Goal: Task Accomplishment & Management: Use online tool/utility

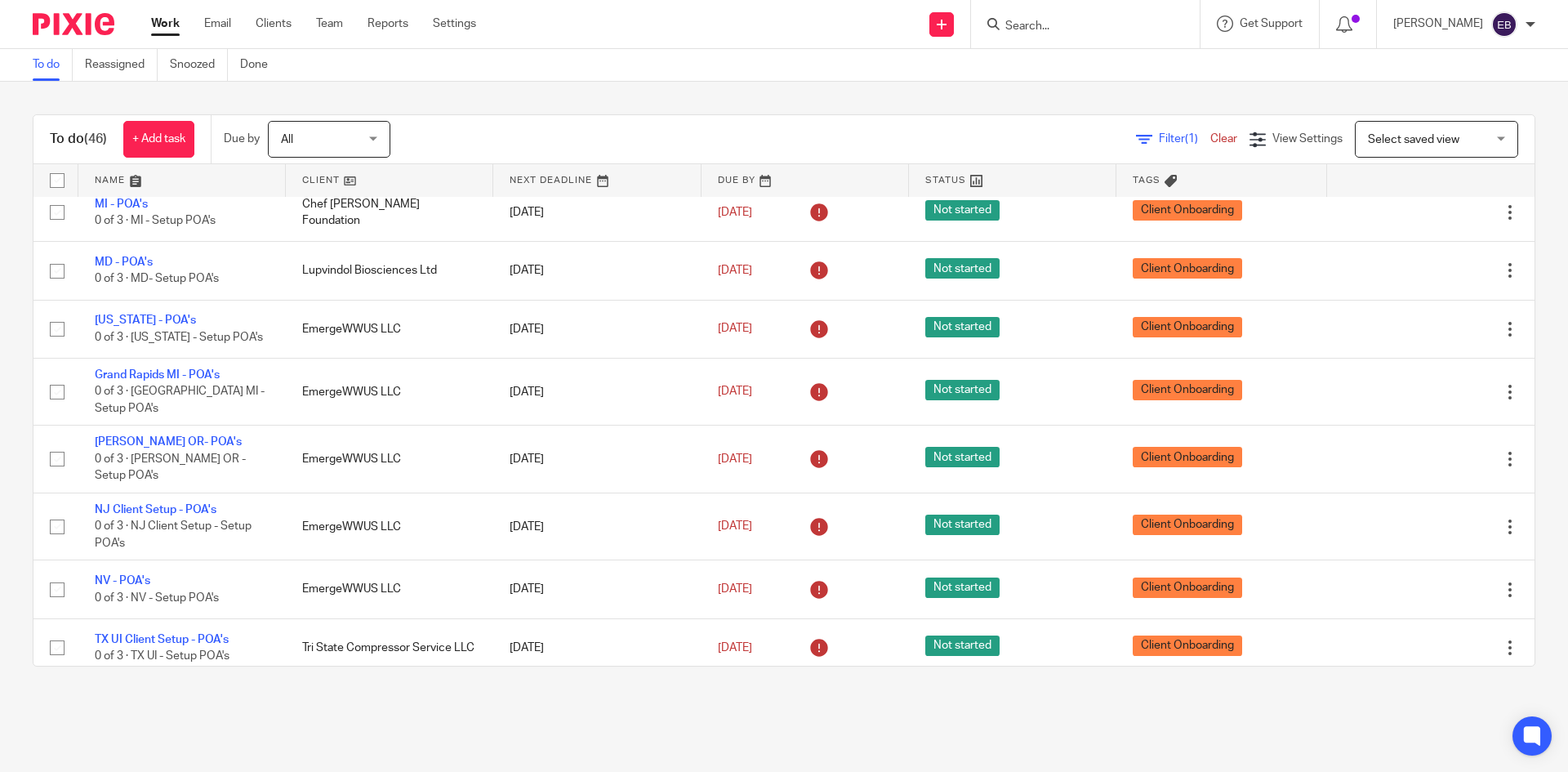
scroll to position [2365, 0]
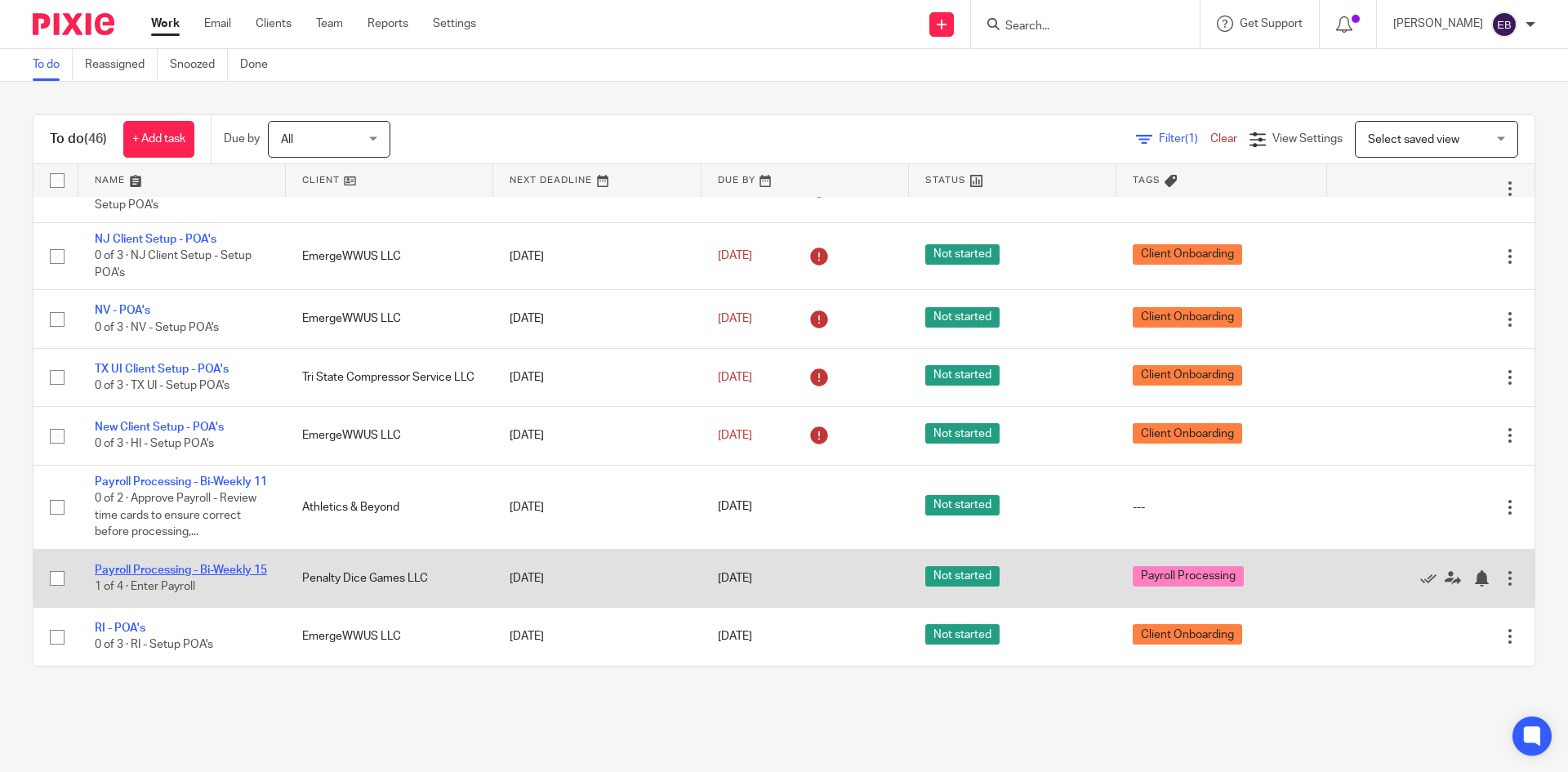
click at [191, 564] on link "Payroll Processing - Bi-Weekly 15" at bounding box center [181, 570] width 172 height 12
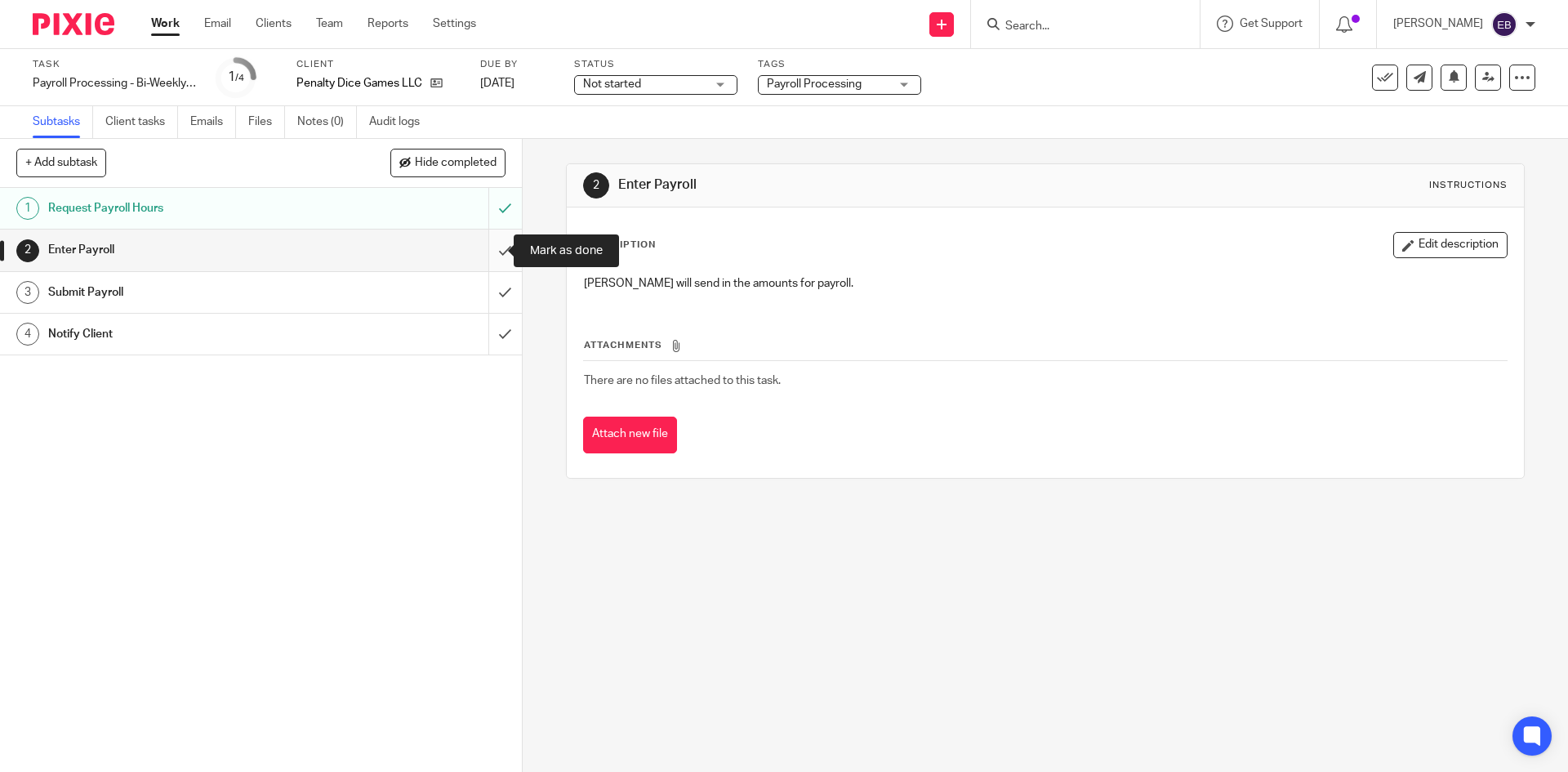
click at [485, 249] on input "submit" at bounding box center [261, 250] width 522 height 41
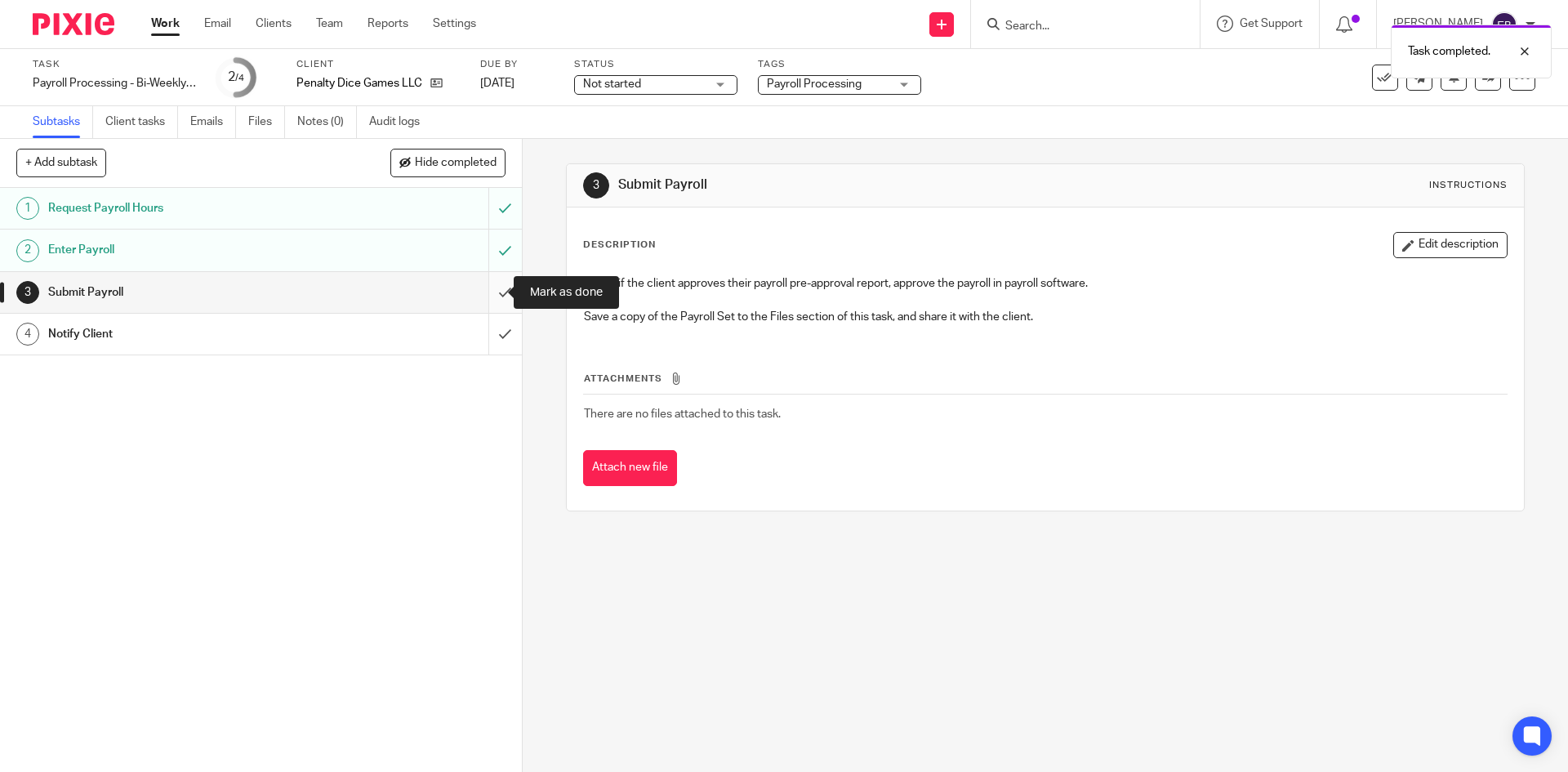
click at [498, 287] on input "submit" at bounding box center [261, 293] width 522 height 41
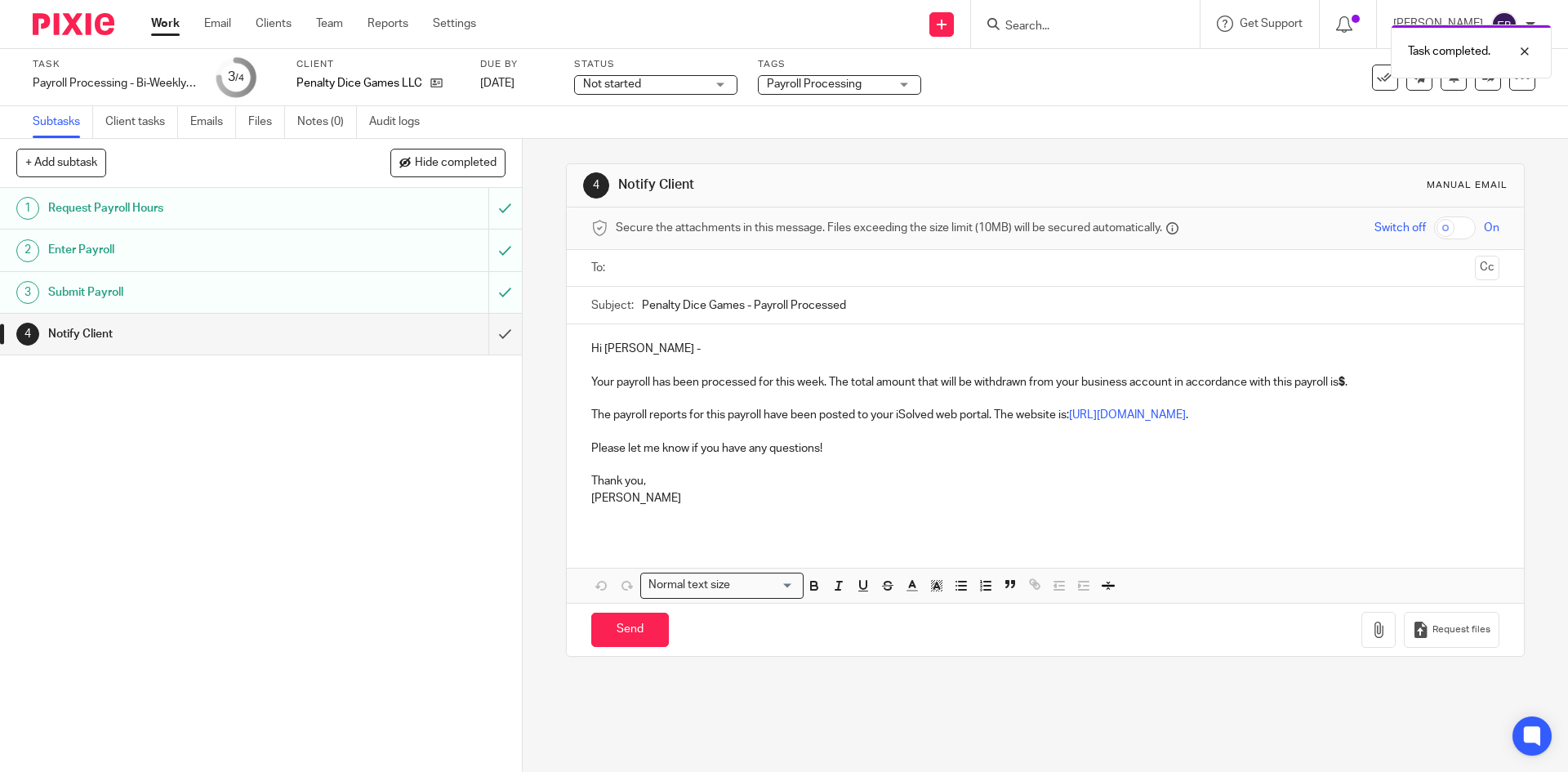
click at [664, 266] on input "text" at bounding box center [1044, 267] width 846 height 19
click at [749, 307] on input "Penalty Dice Games - Payroll Processed" at bounding box center [1069, 310] width 857 height 37
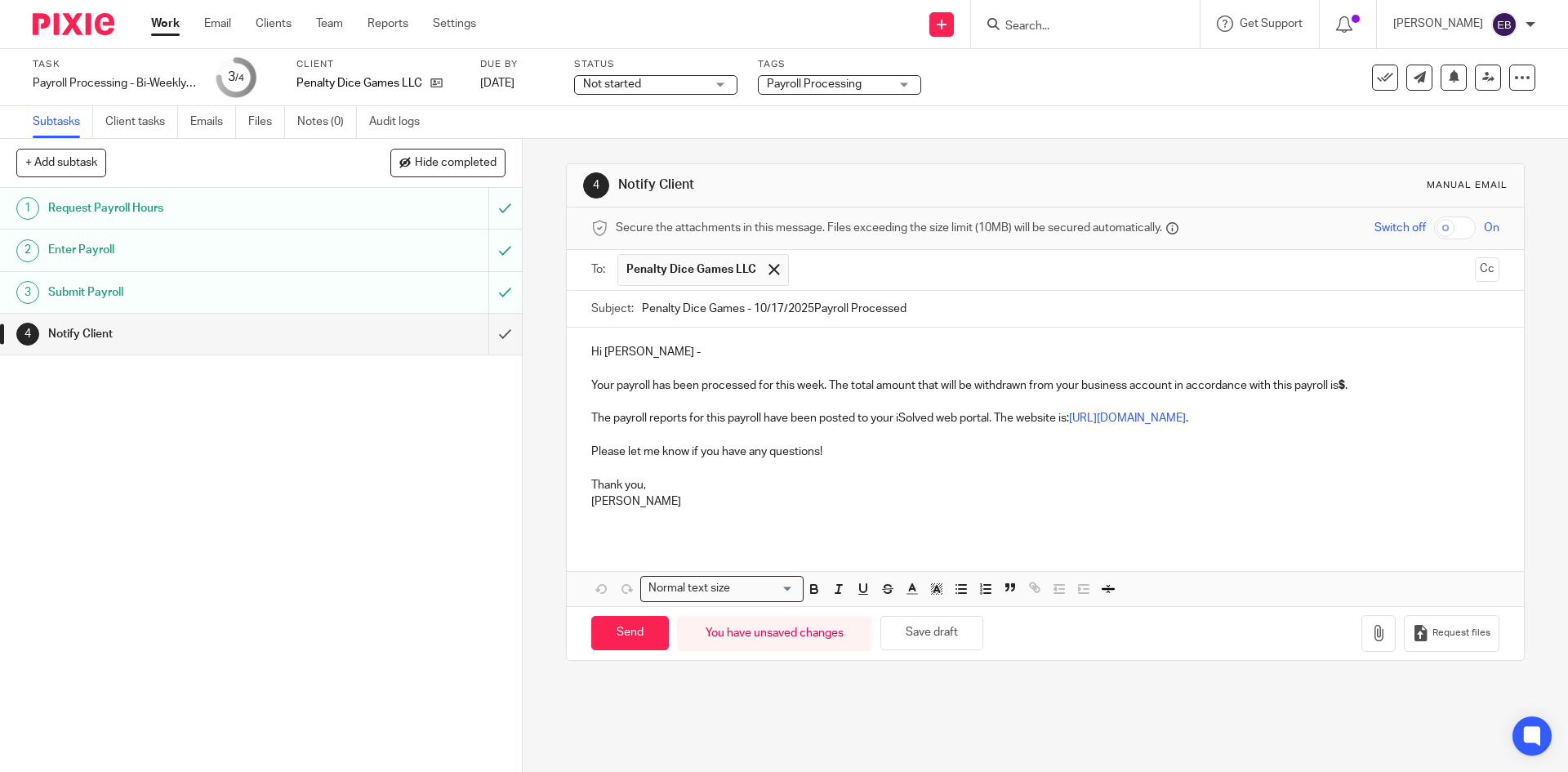
type input "Penalty Dice Games - 10/17/2025Payroll Processed"
drag, startPoint x: 1348, startPoint y: 384, endPoint x: 1356, endPoint y: 381, distance: 8.5
click at [1345, 384] on strong "$" at bounding box center [1341, 386] width 7 height 12
click at [810, 308] on input "Penalty Dice Games - 10/17/2025Payroll Processed" at bounding box center [1069, 310] width 857 height 37
type input "Penalty Dice Games - 10/17/2025 Payroll Processed"
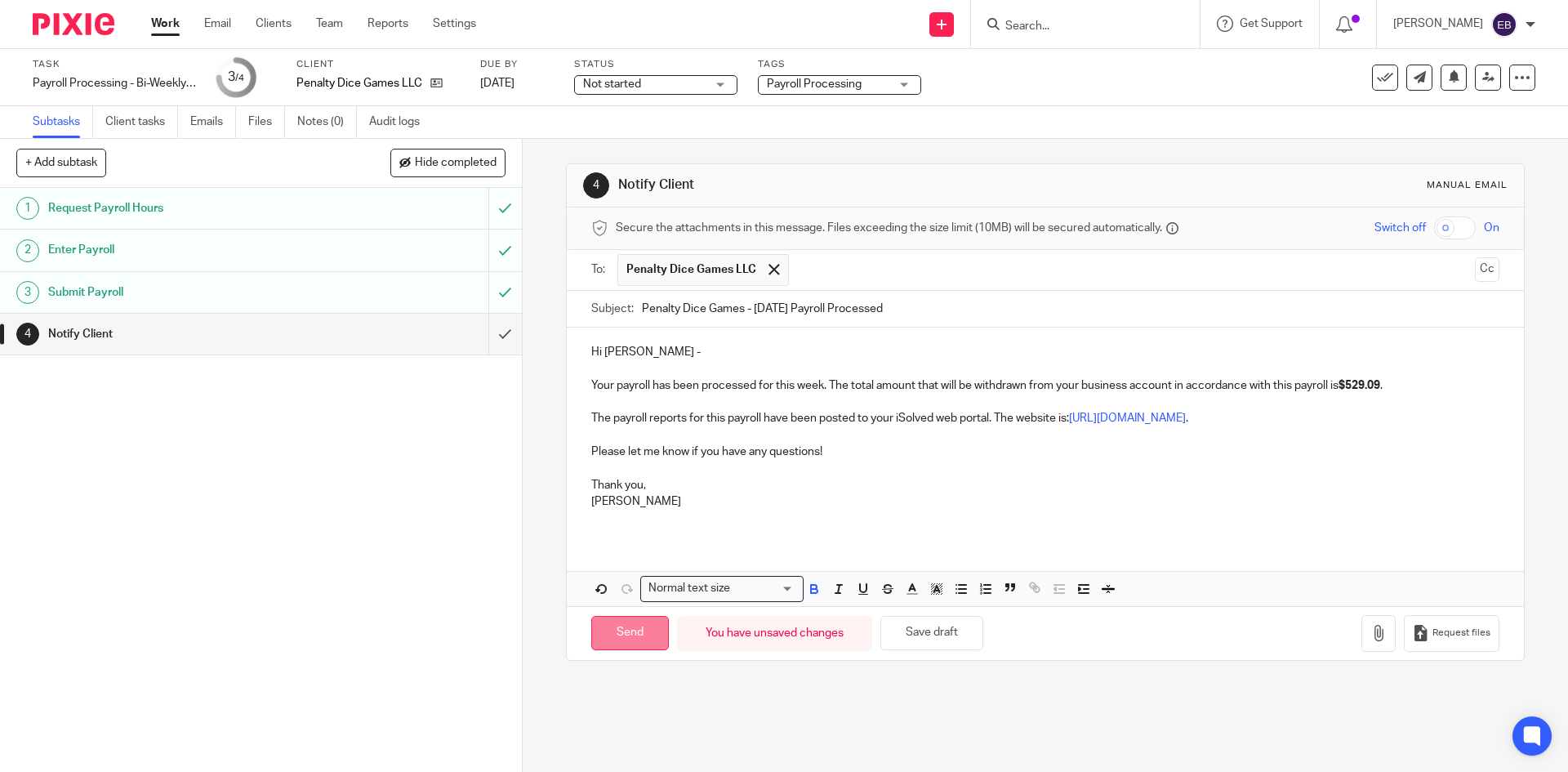
click at [614, 632] on input "Send" at bounding box center [630, 634] width 77 height 35
type input "Sent"
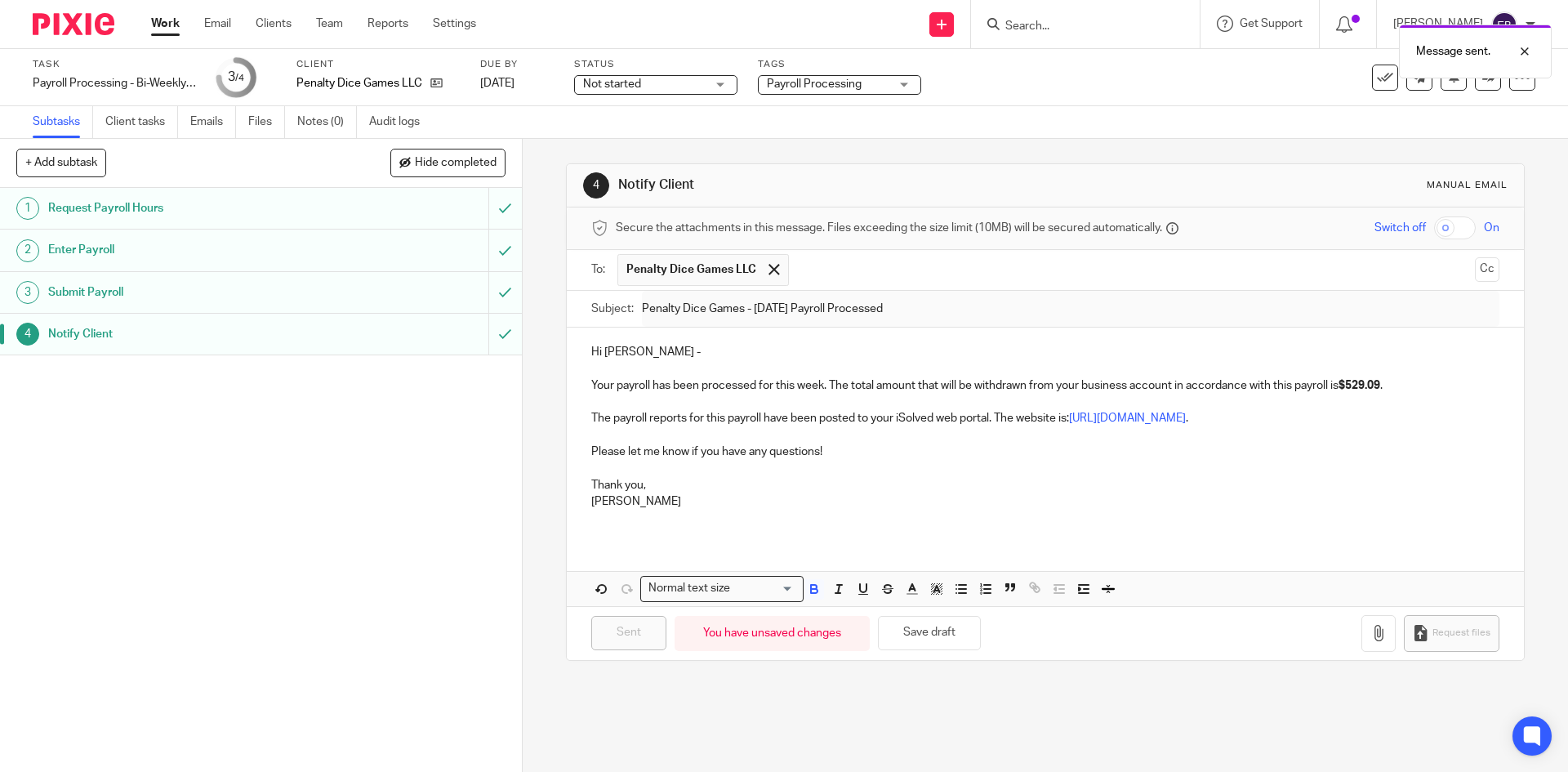
click at [165, 20] on link "Work" at bounding box center [165, 24] width 28 height 17
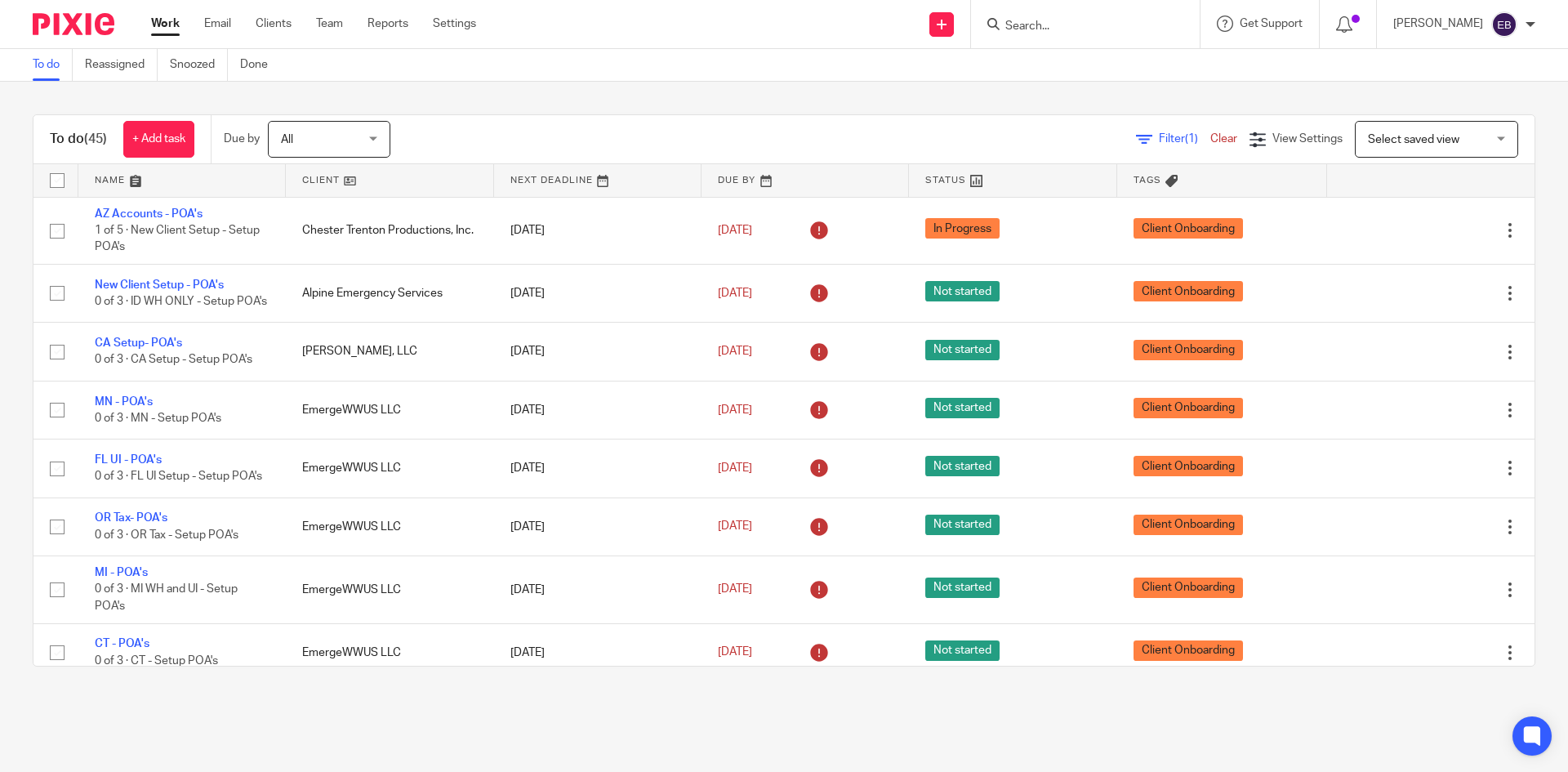
click at [603, 8] on div "Send new email Create task Add client Request signature Get Support Contact Sup…" at bounding box center [1034, 24] width 1068 height 48
click at [570, 718] on main "To do Reassigned Snoozed Done To do (45) + Add task Due by All All [DATE] [DATE…" at bounding box center [784, 386] width 1568 height 772
